Goal: Communication & Community: Answer question/provide support

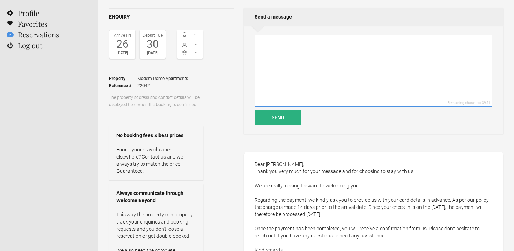
click at [280, 59] on textarea at bounding box center [373, 71] width 237 height 72
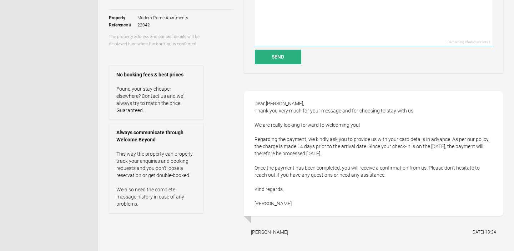
scroll to position [91, 0]
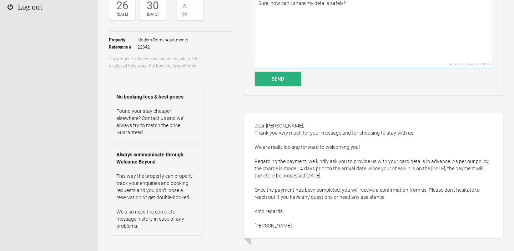
type textarea "Sure, how can I share my details safely?"
click at [285, 76] on button "Send" at bounding box center [278, 79] width 46 height 14
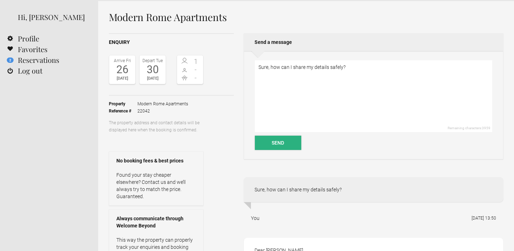
scroll to position [0, 0]
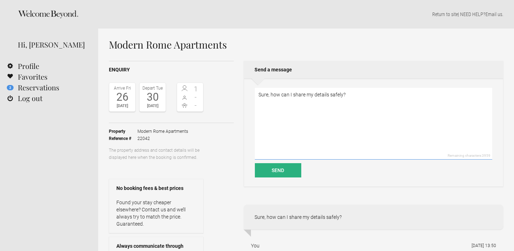
click at [274, 99] on textarea "Sure, how can I share my details safely?" at bounding box center [373, 124] width 237 height 72
type textarea "I am however confused, below it says the apart"
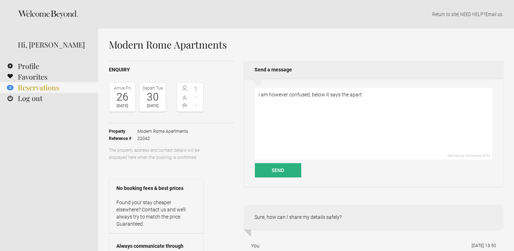
click at [36, 88] on link "2 Reservations" at bounding box center [49, 87] width 98 height 11
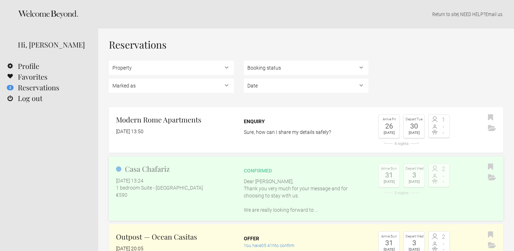
click at [272, 182] on p "Dear [PERSON_NAME], Thank you very much for your message and for choosing to st…" at bounding box center [306, 196] width 125 height 36
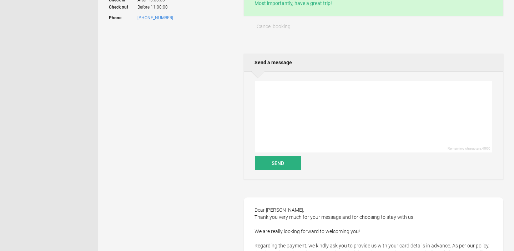
scroll to position [196, 0]
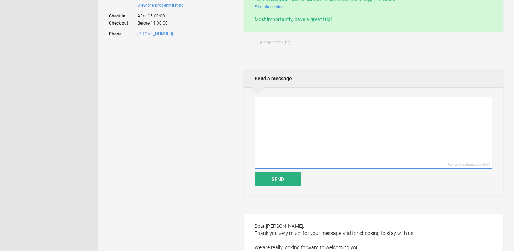
click at [276, 109] on textarea at bounding box center [373, 133] width 237 height 72
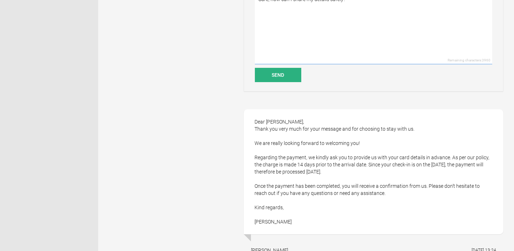
scroll to position [299, 0]
type textarea "Sure, how can I share my details safely?"
click at [281, 76] on button "Send" at bounding box center [278, 76] width 46 height 14
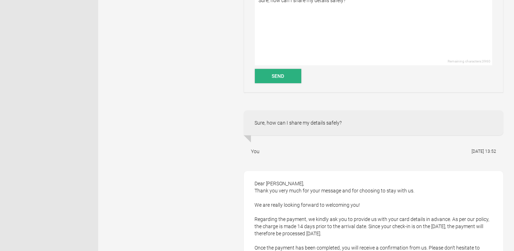
scroll to position [0, 0]
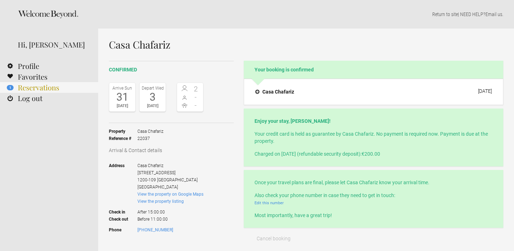
click at [34, 86] on link "1 Reservations" at bounding box center [49, 87] width 98 height 11
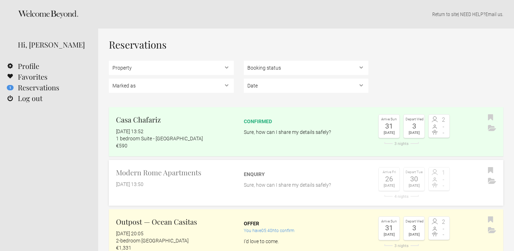
click at [266, 178] on div "Enquiry Sure, how can I share my details safely?" at bounding box center [306, 177] width 125 height 21
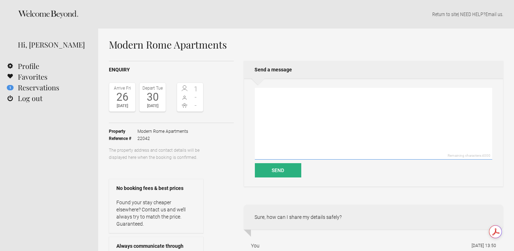
click at [292, 103] on textarea at bounding box center [373, 124] width 237 height 72
type textarea "Sorry, there was a mistake in the messages on the platform."
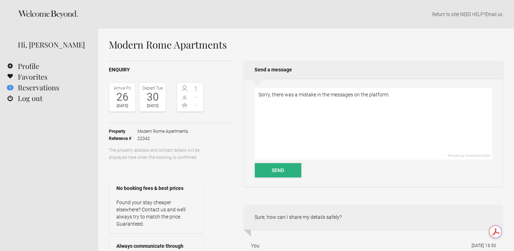
click at [274, 172] on button "Send" at bounding box center [278, 170] width 46 height 14
